Goal: Information Seeking & Learning: Learn about a topic

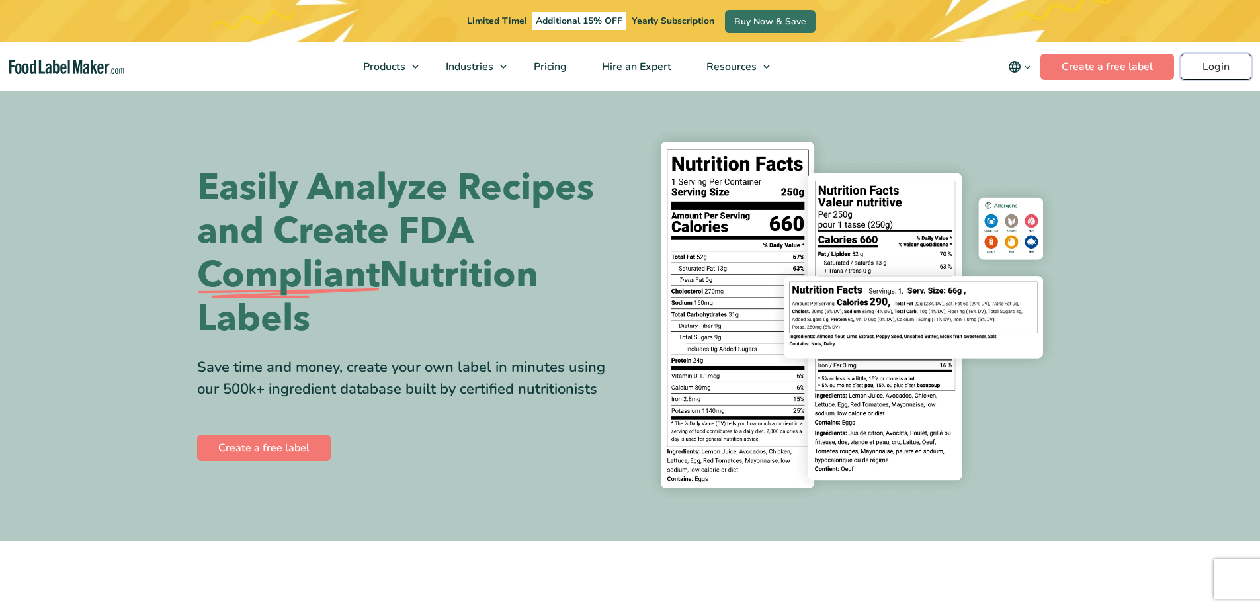
drag, startPoint x: 0, startPoint y: 0, endPoint x: 1231, endPoint y: 69, distance: 1233.2
click at [1231, 69] on link "Login" at bounding box center [1215, 67] width 71 height 26
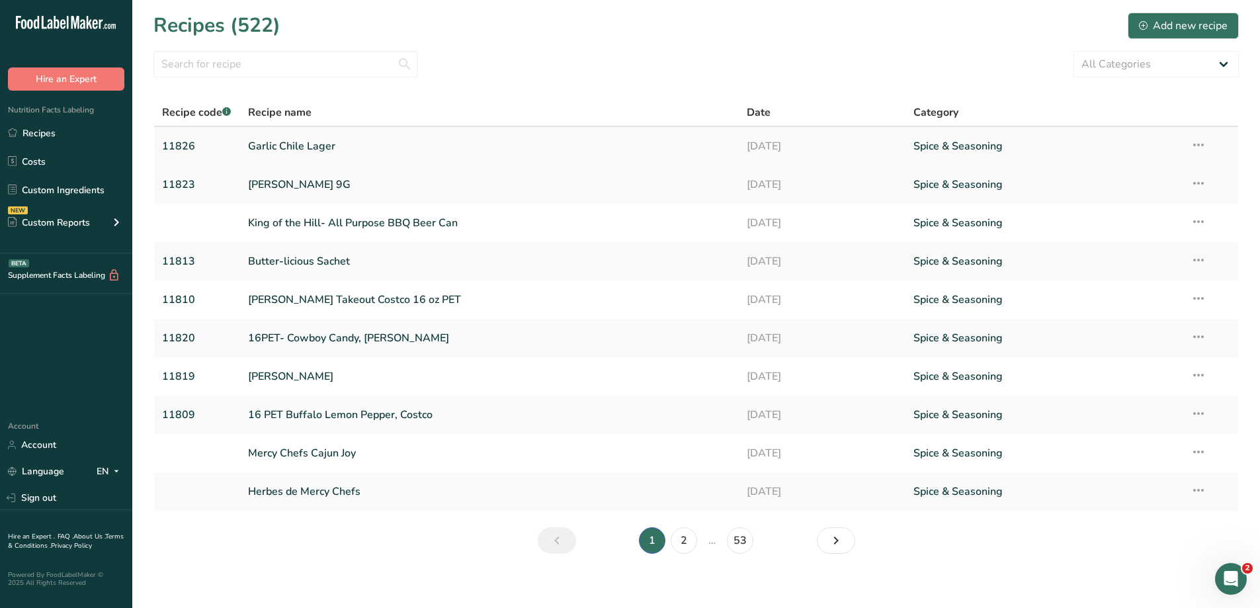
click at [337, 142] on link "Garlic Chile Lager" at bounding box center [489, 146] width 483 height 28
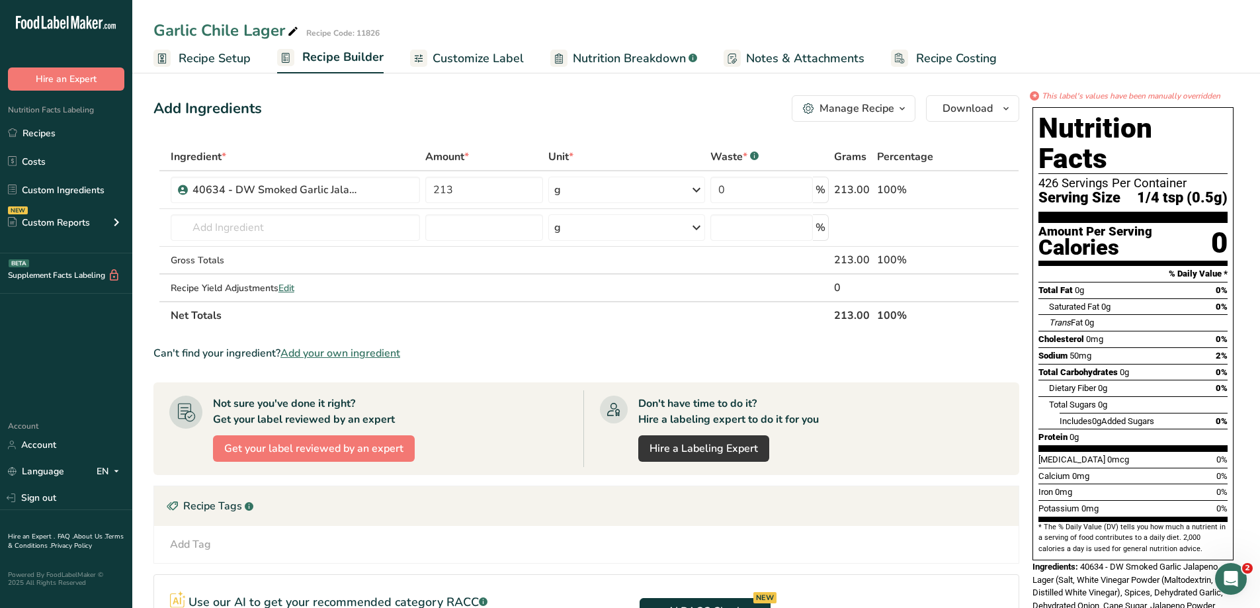
click at [608, 58] on span "Nutrition Breakdown" at bounding box center [629, 59] width 113 height 18
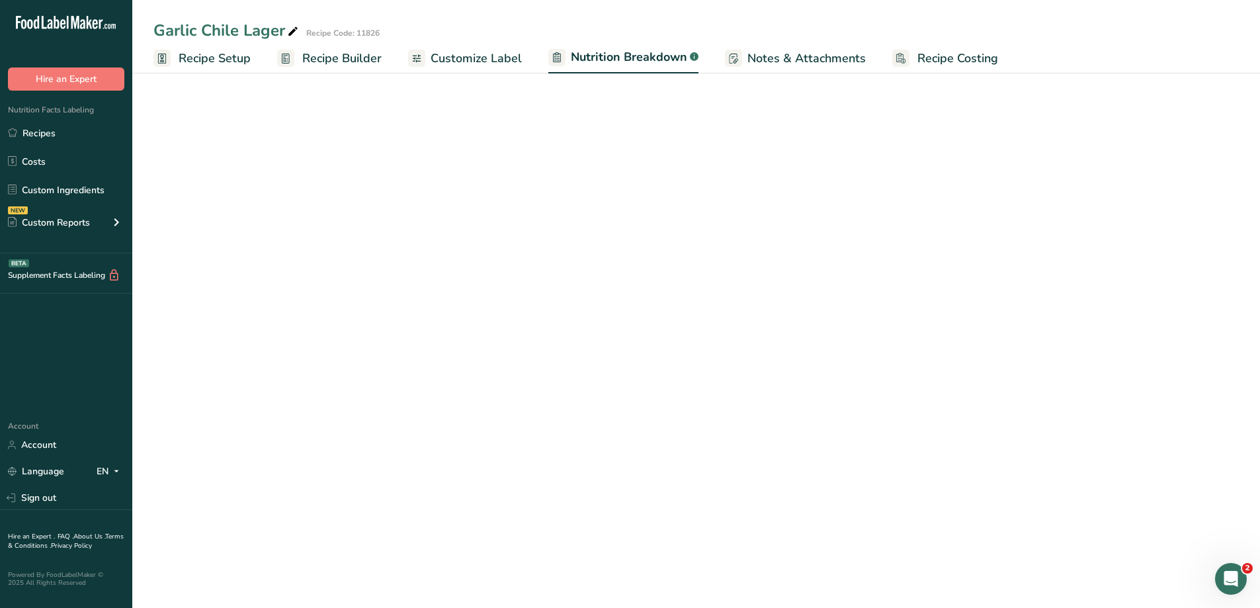
select select "Calories"
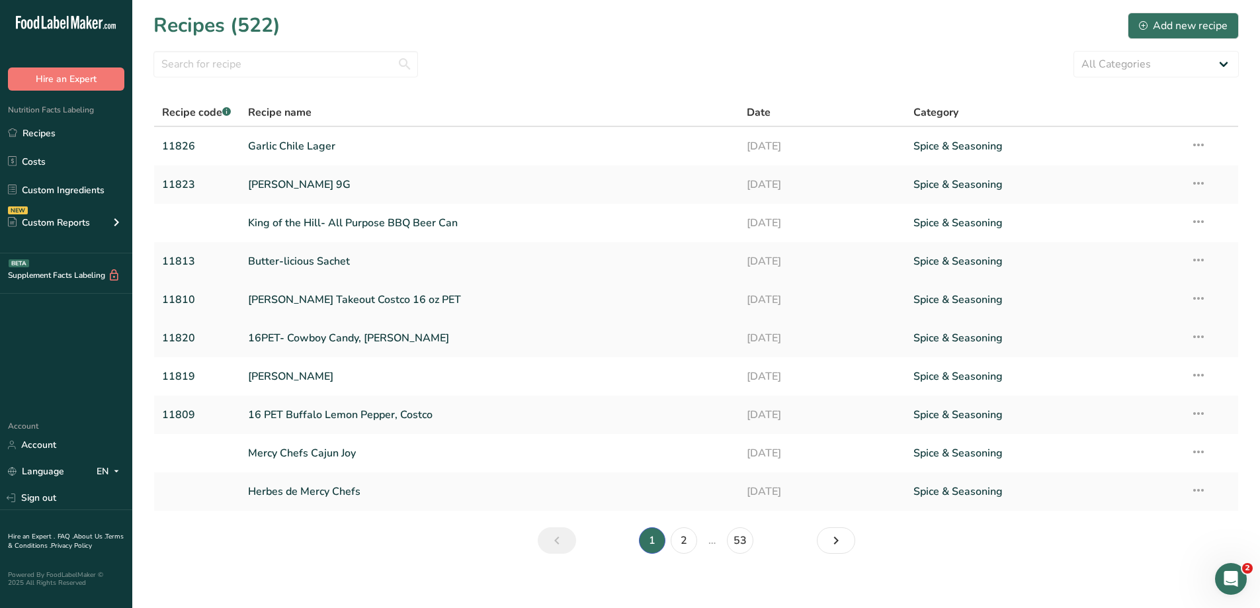
click at [455, 309] on link "[PERSON_NAME] Takeout Costco 16 oz PET" at bounding box center [489, 300] width 483 height 28
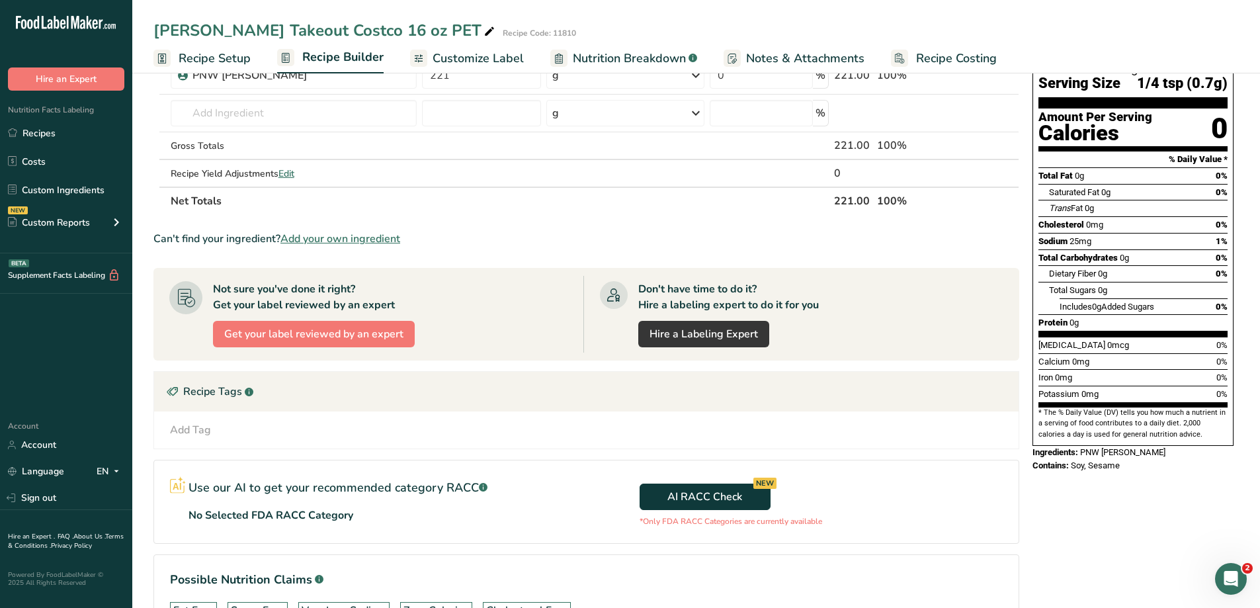
scroll to position [13, 0]
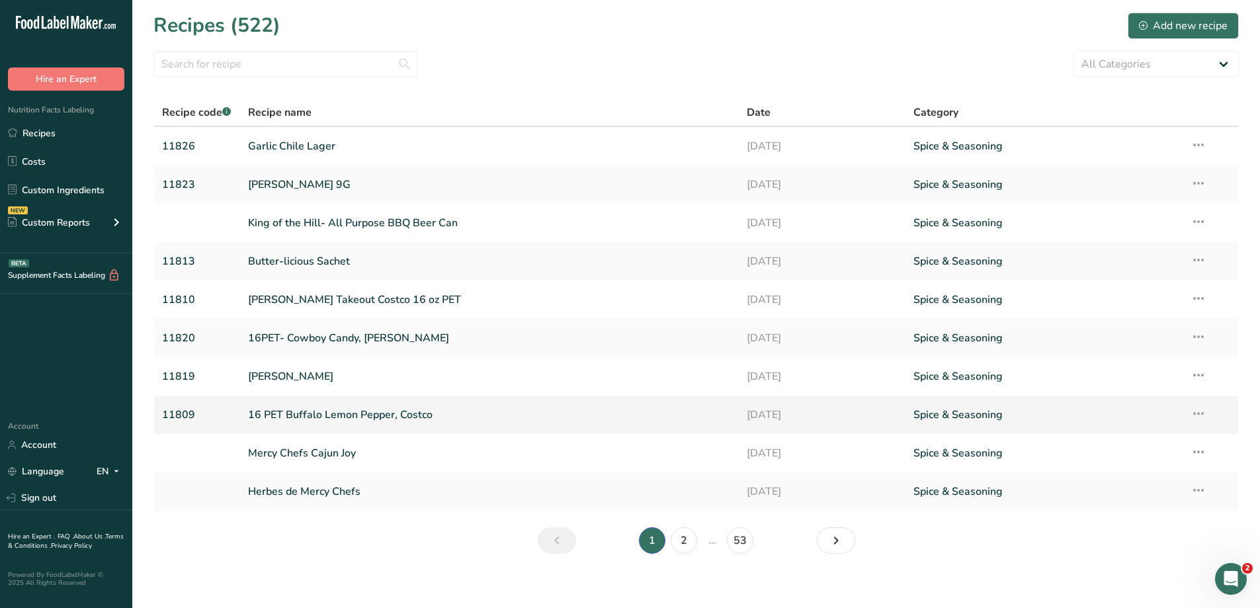
click at [436, 423] on link "16 PET Buffalo Lemon Pepper, Costco" at bounding box center [489, 415] width 483 height 28
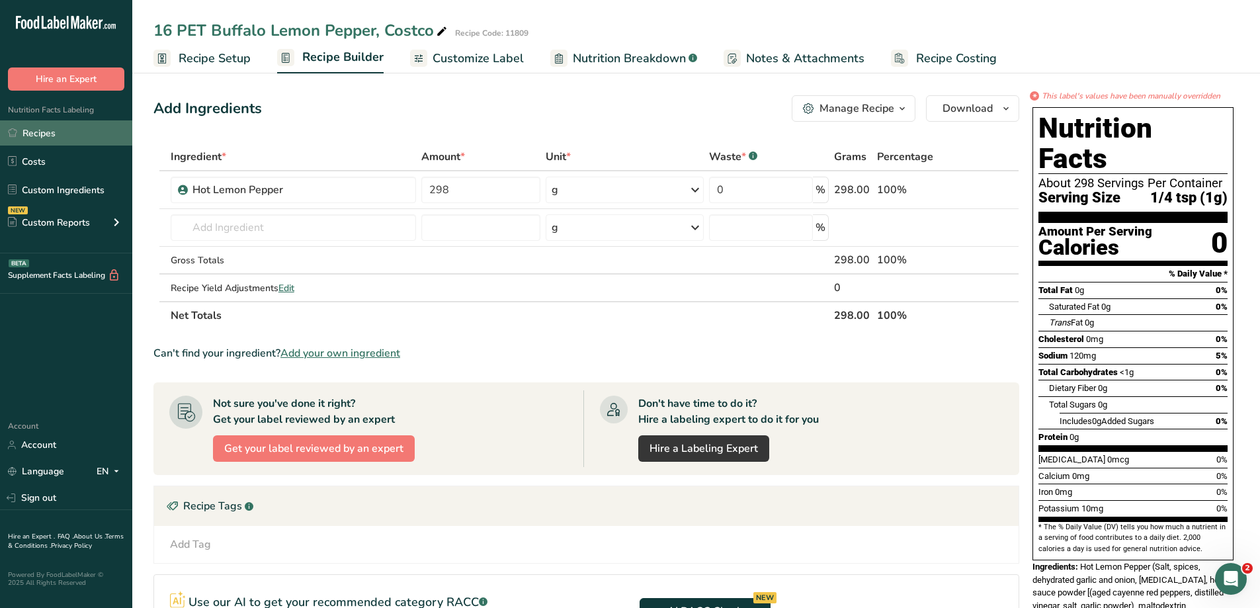
click at [83, 134] on link "Recipes" at bounding box center [66, 132] width 132 height 25
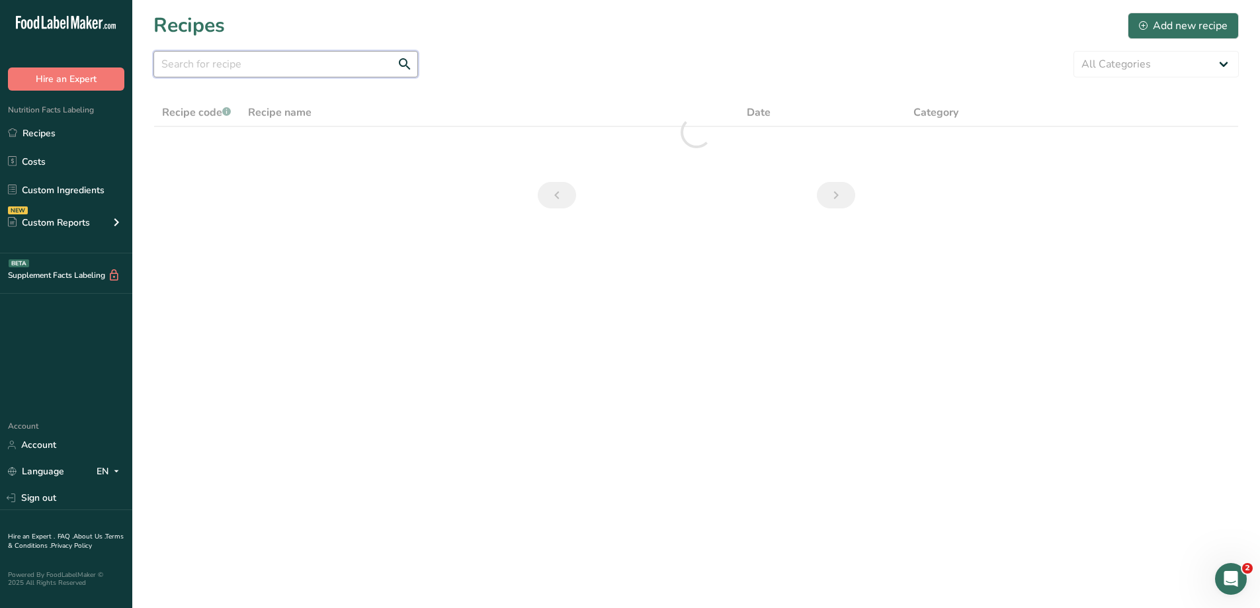
click at [339, 64] on input "text" at bounding box center [285, 64] width 264 height 26
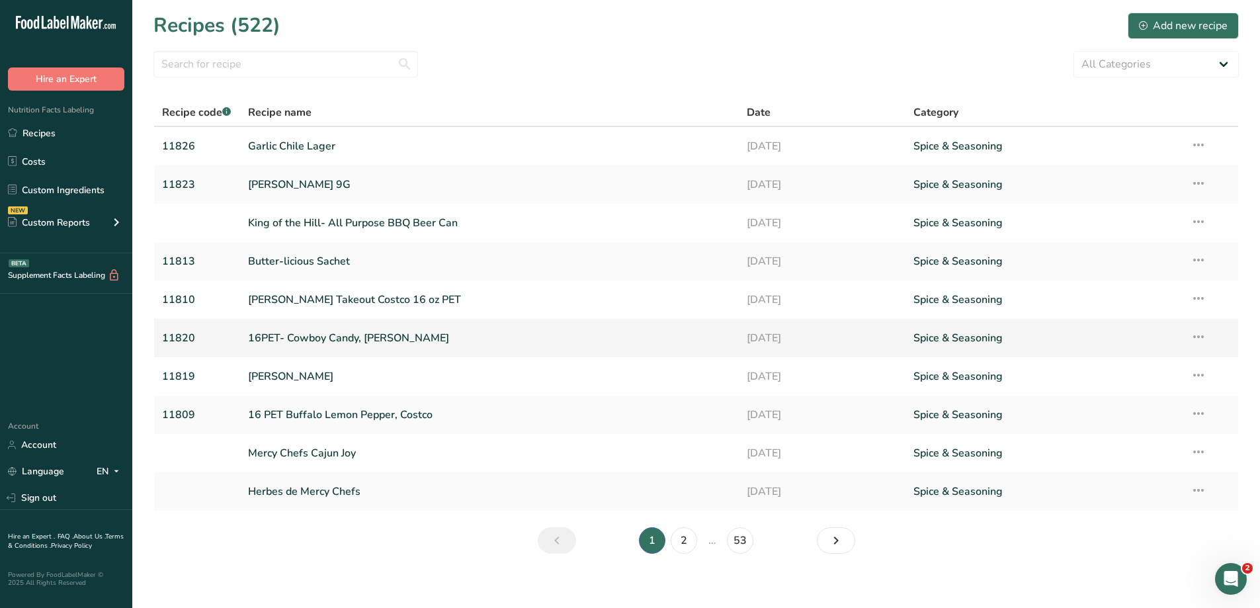
click at [431, 340] on link "16PET- Cowboy Candy, [PERSON_NAME]" at bounding box center [489, 338] width 483 height 28
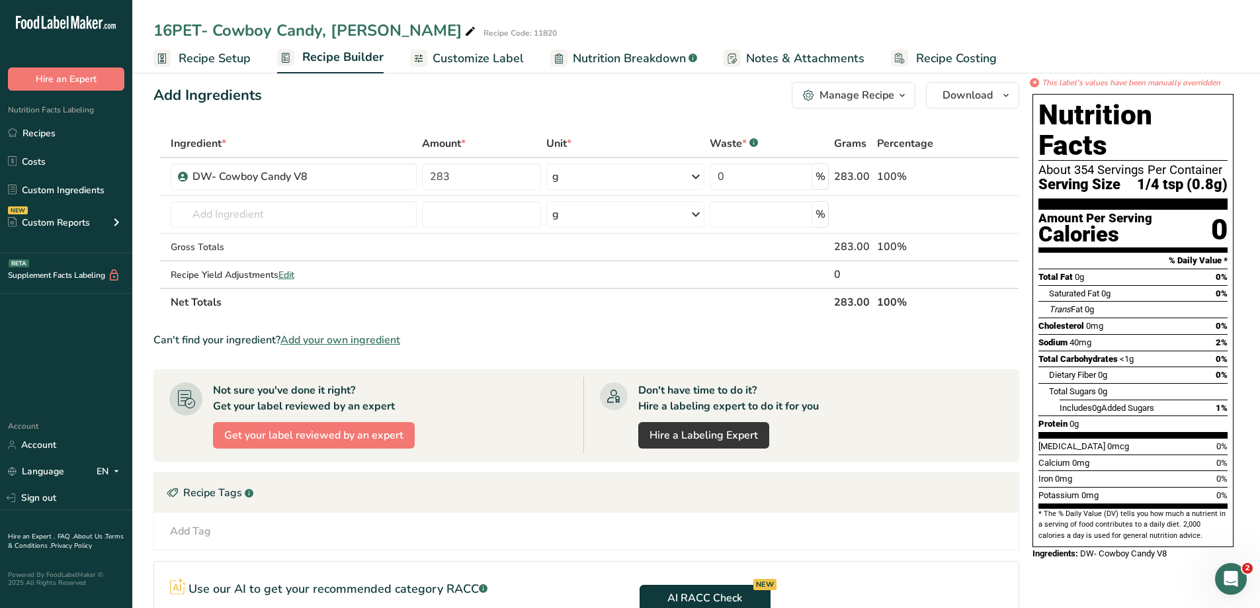
scroll to position [13, 0]
click at [601, 47] on link "Nutrition Breakdown .a-a{fill:#347362;}.b-a{fill:#fff;}" at bounding box center [623, 59] width 147 height 30
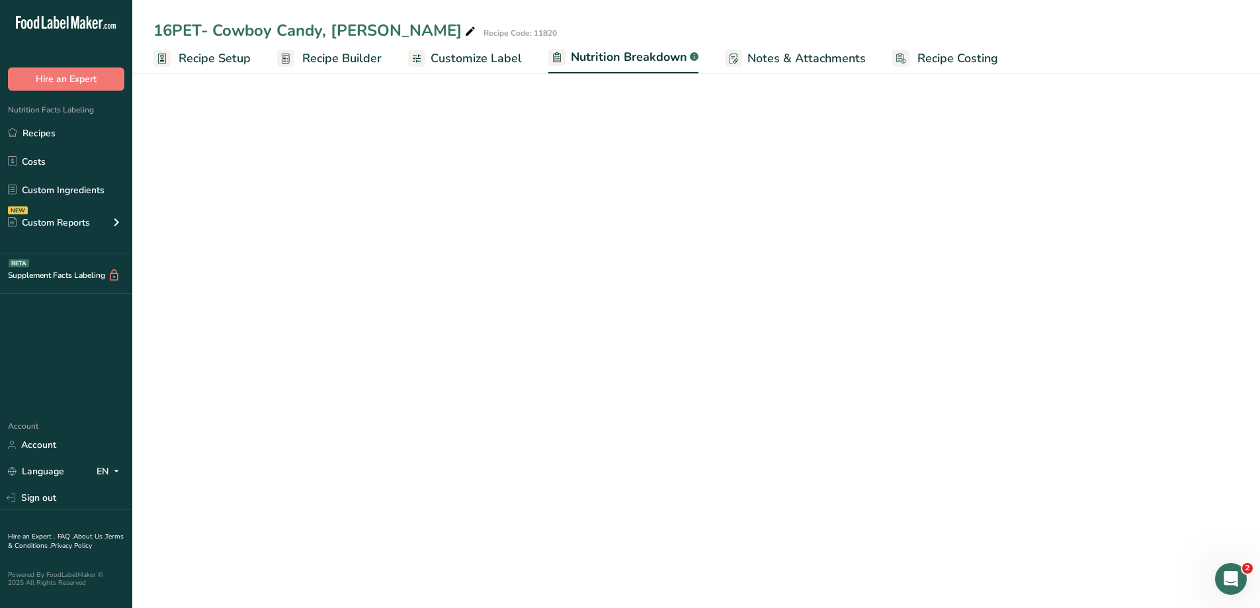
select select "Calories"
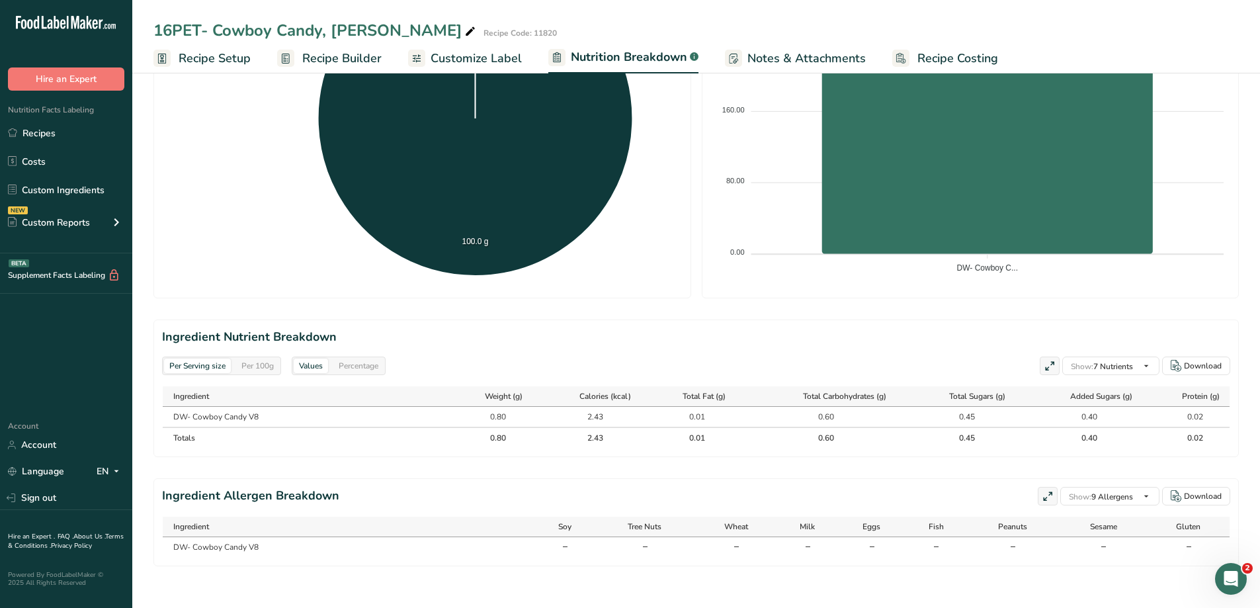
scroll to position [356, 0]
